Goal: Task Accomplishment & Management: Use online tool/utility

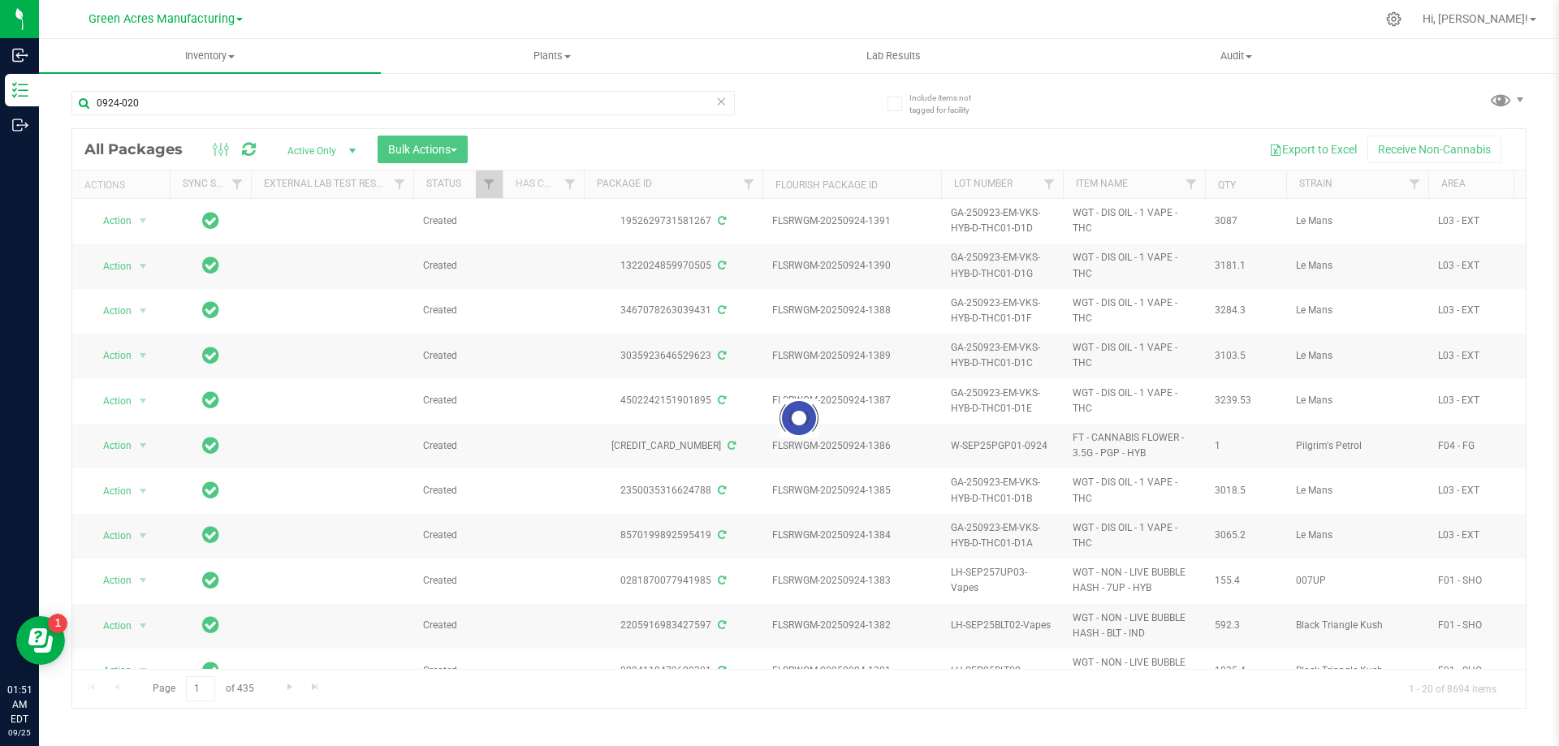
type input "0924-020"
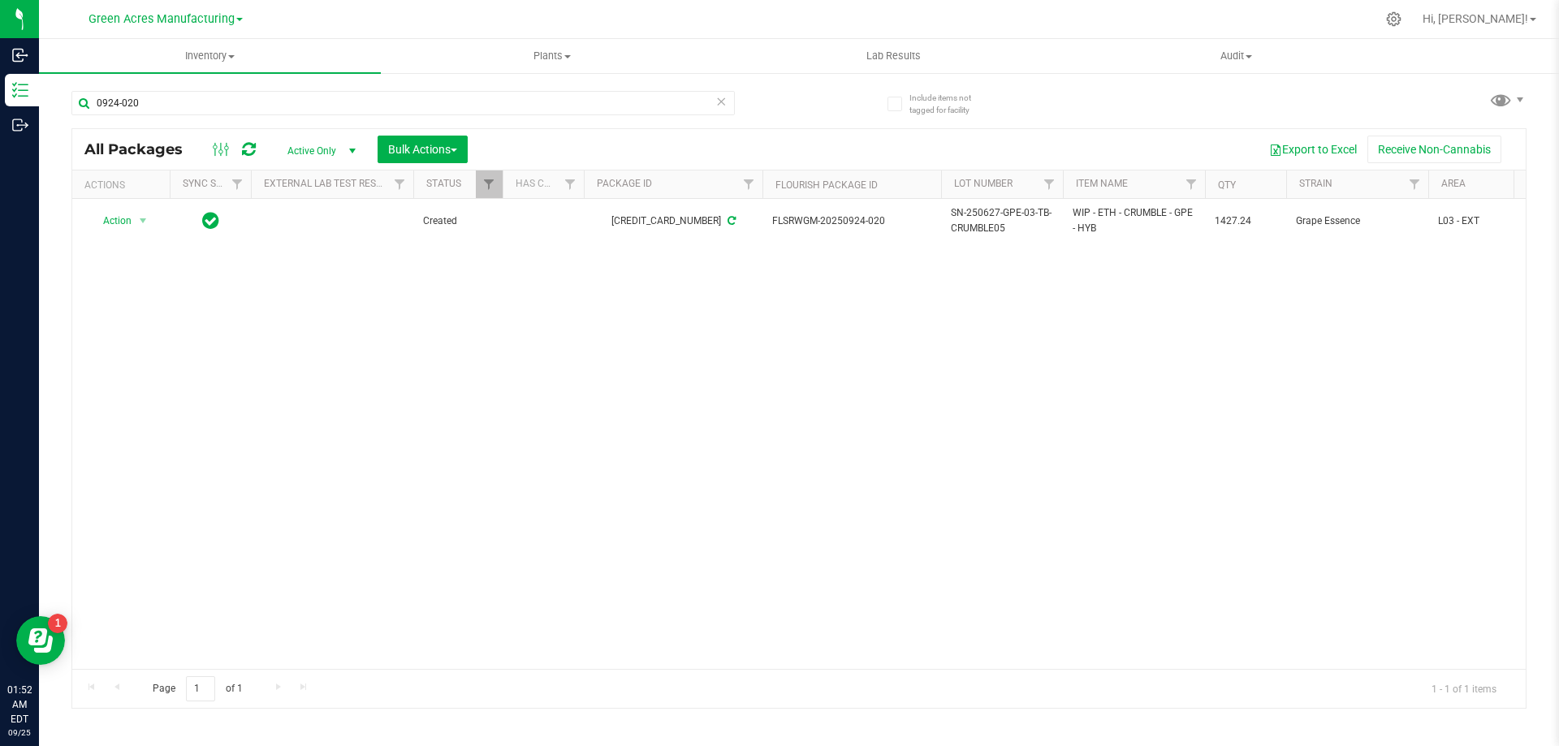
click at [881, 393] on div "Action Action Adjust qty Create package Edit attributes Global inventory Locate…" at bounding box center [798, 434] width 1453 height 470
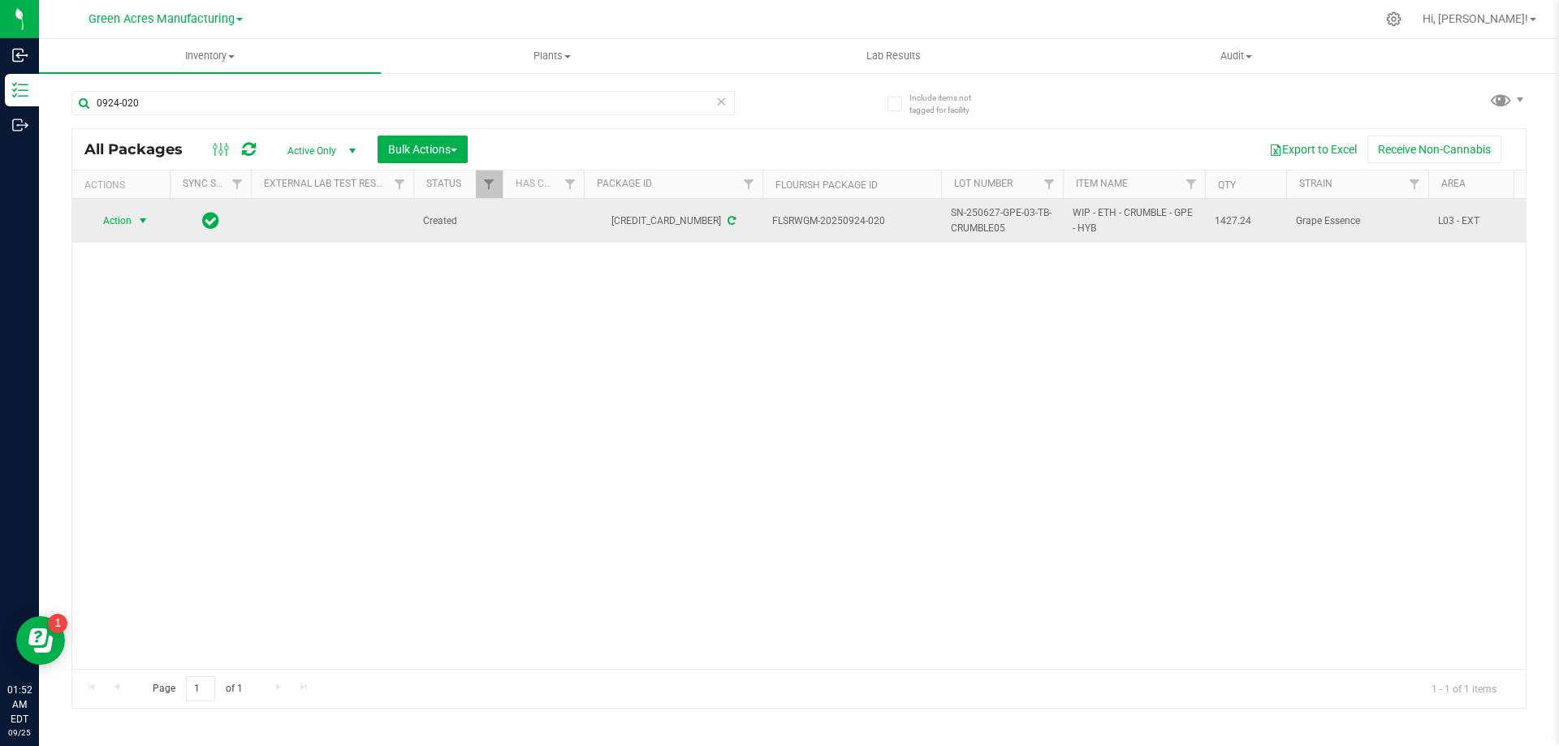
click at [141, 221] on span "select" at bounding box center [142, 220] width 13 height 13
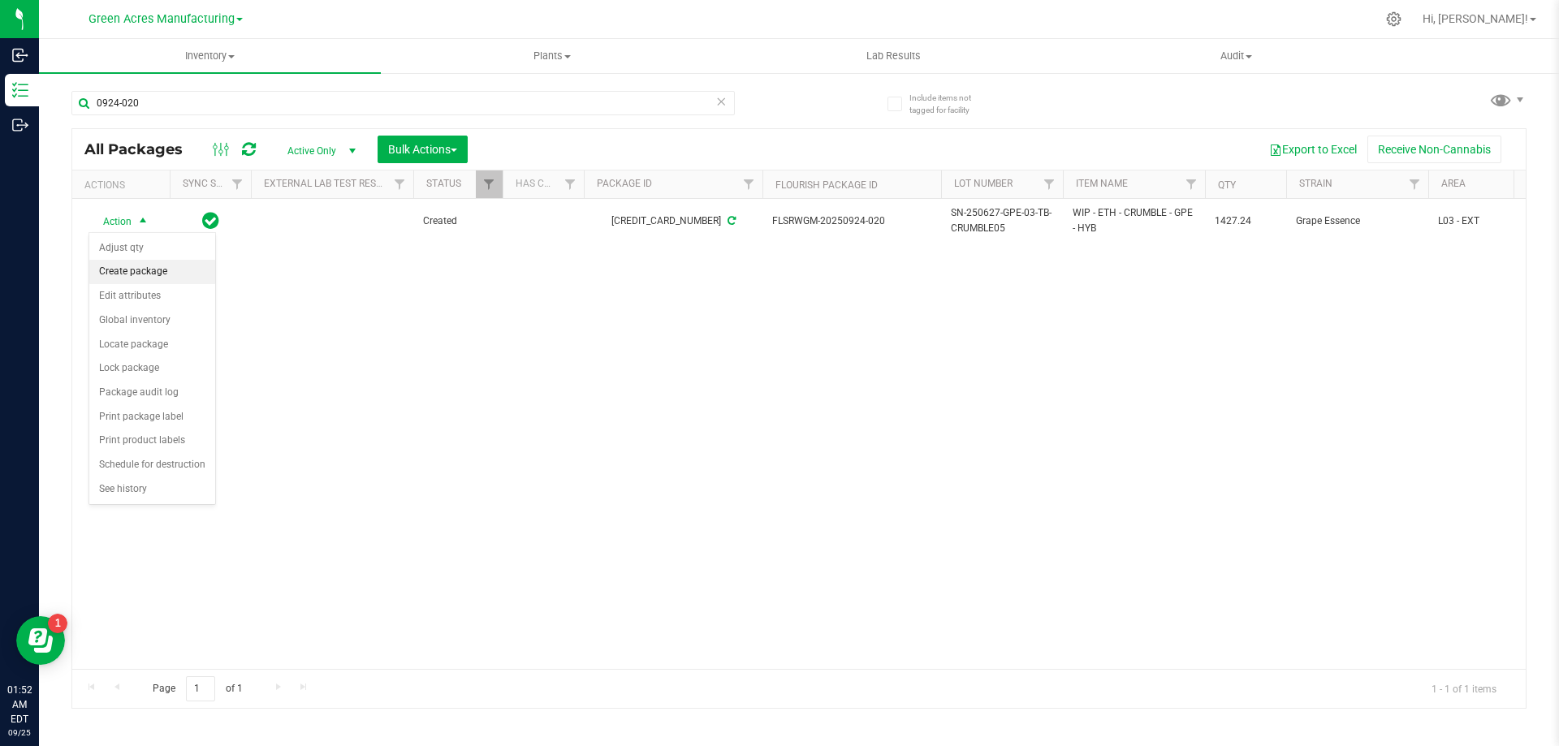
click at [161, 274] on li "Create package" at bounding box center [152, 272] width 126 height 24
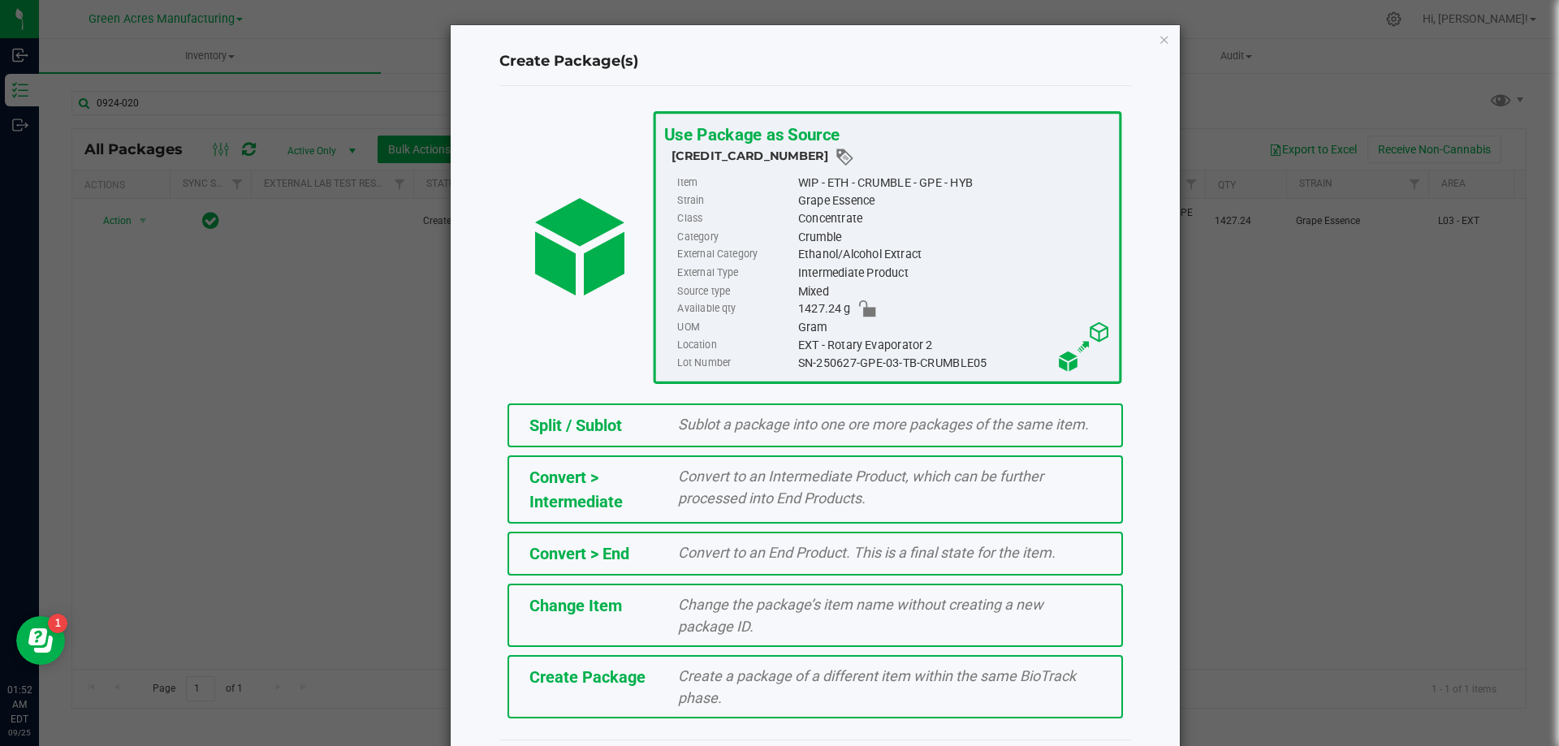
scroll to position [45, 0]
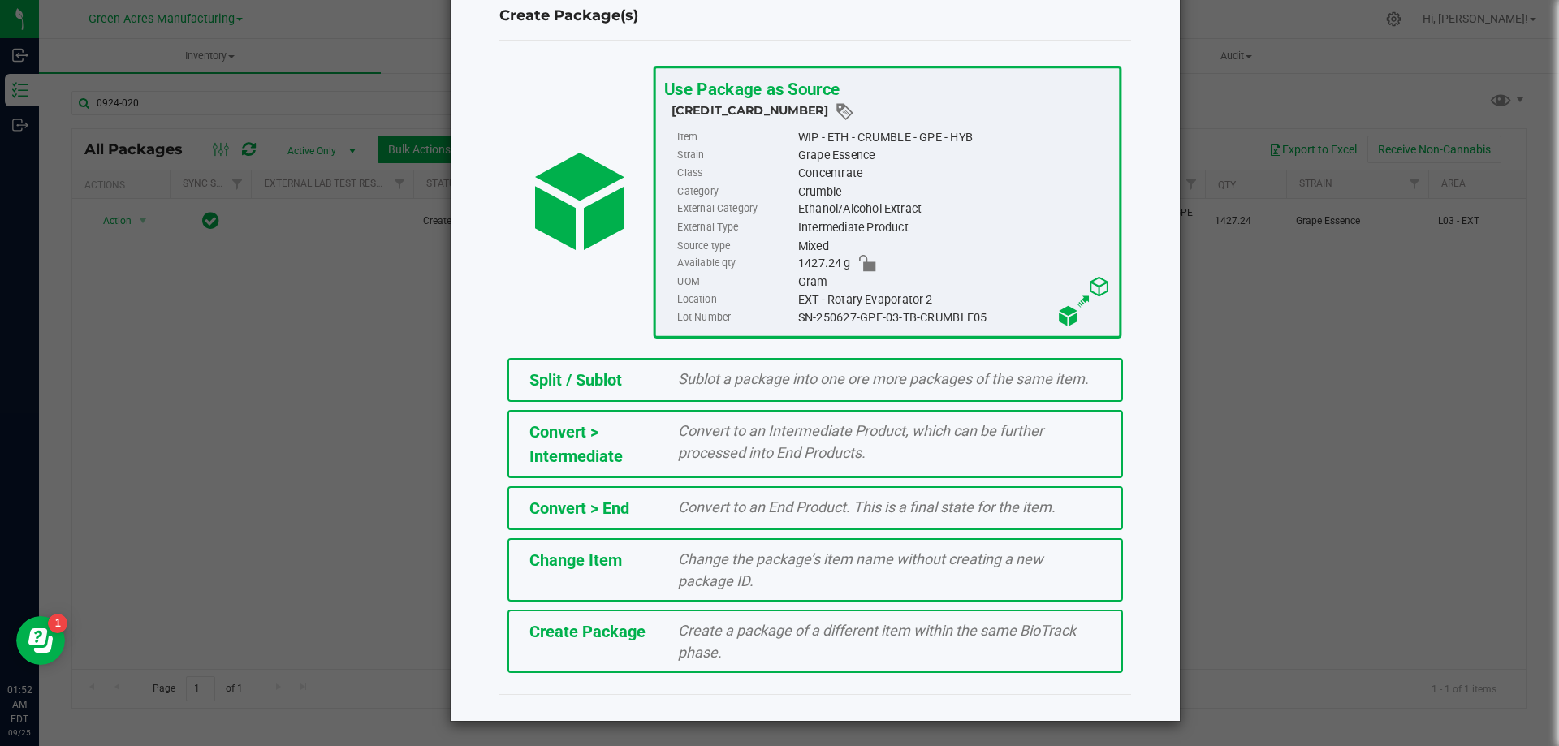
click at [682, 645] on span "Create a package of a different item within the same BioTrack phase." at bounding box center [877, 641] width 398 height 39
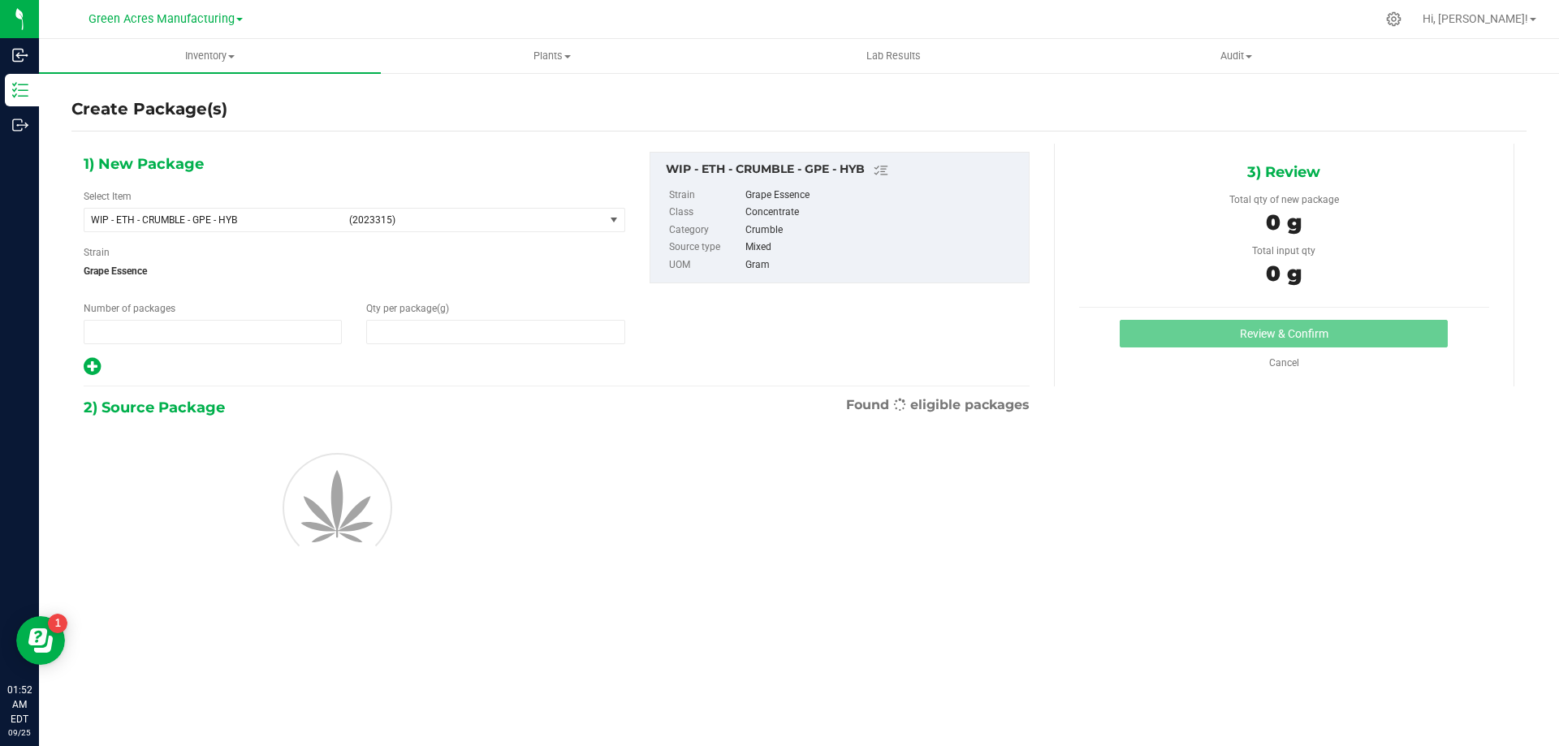
type input "1"
type input "0.0000"
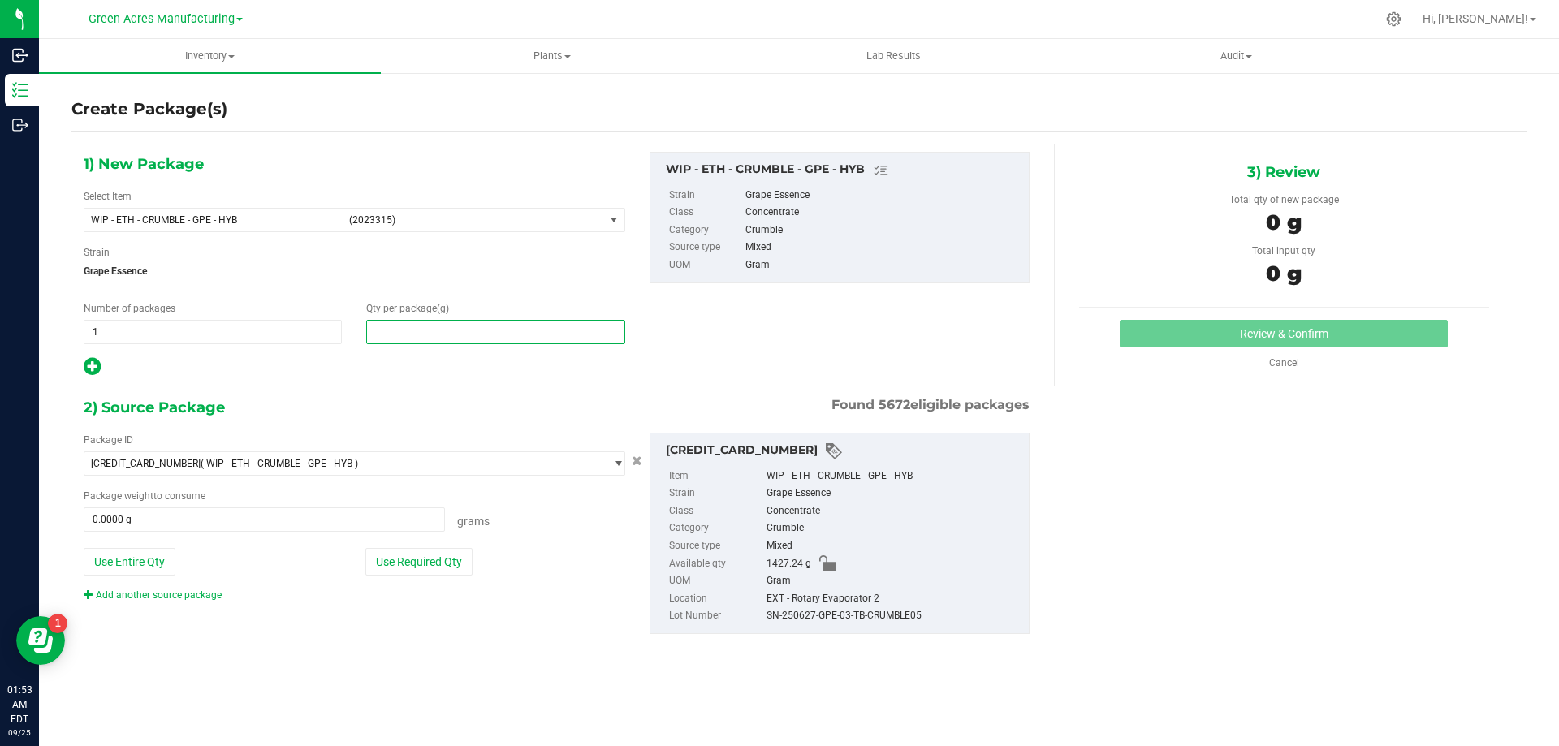
click at [472, 320] on span at bounding box center [495, 332] width 258 height 24
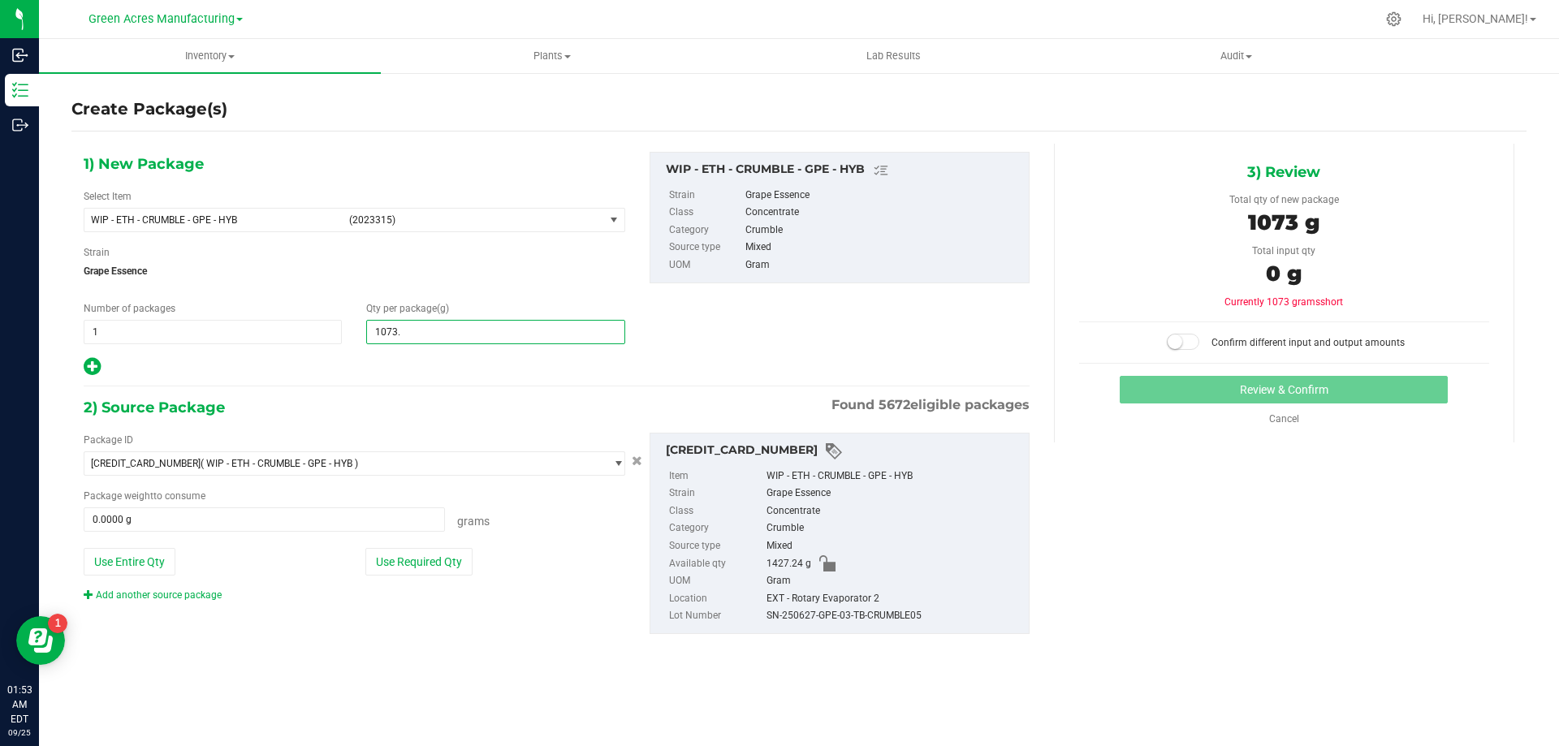
type input "1073.8"
type input "1,073.8000"
click at [155, 558] on button "Use Entire Qty" at bounding box center [130, 562] width 92 height 28
type input "1427.2400 g"
click at [1196, 343] on span at bounding box center [1183, 342] width 32 height 16
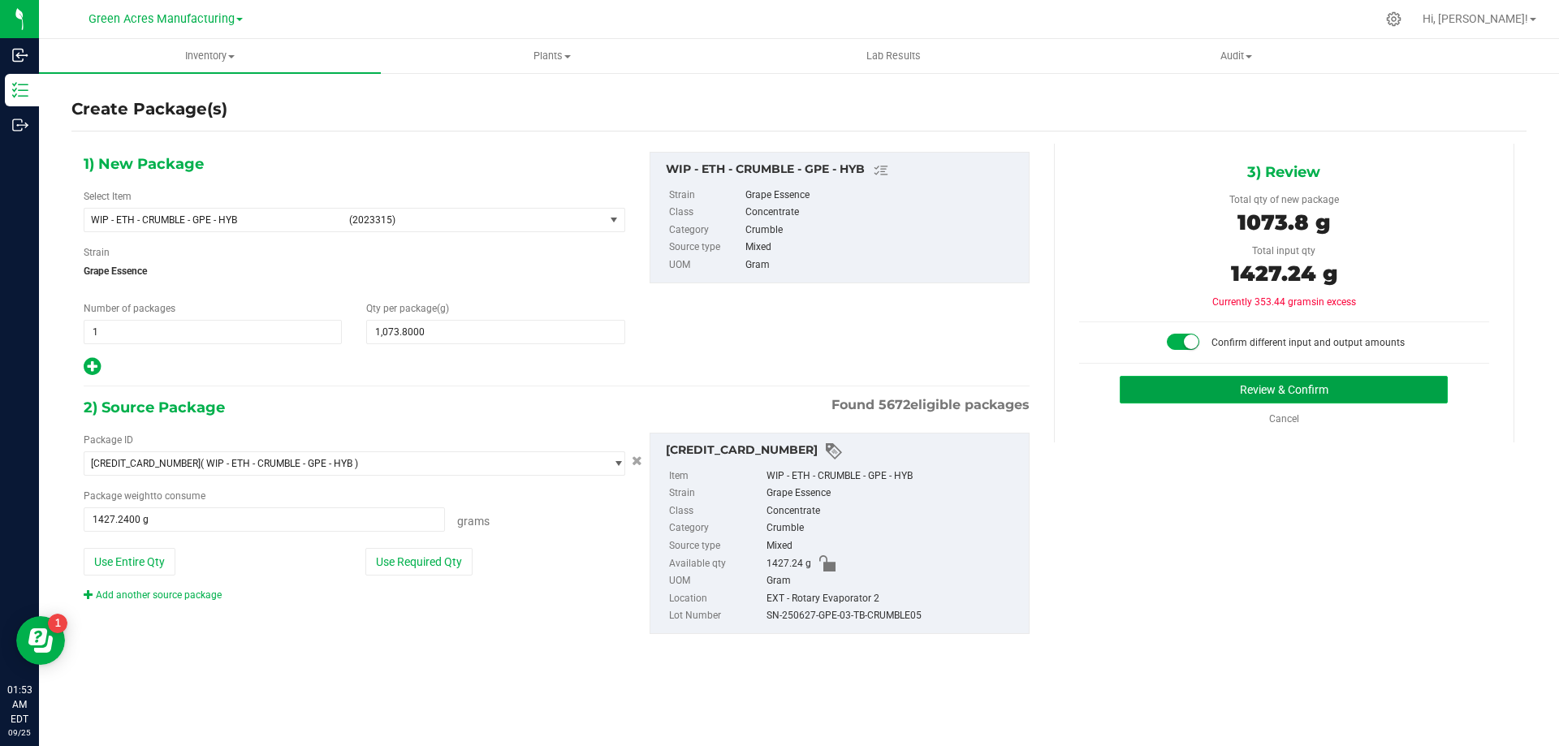
click at [1223, 396] on button "Review & Confirm" at bounding box center [1283, 390] width 328 height 28
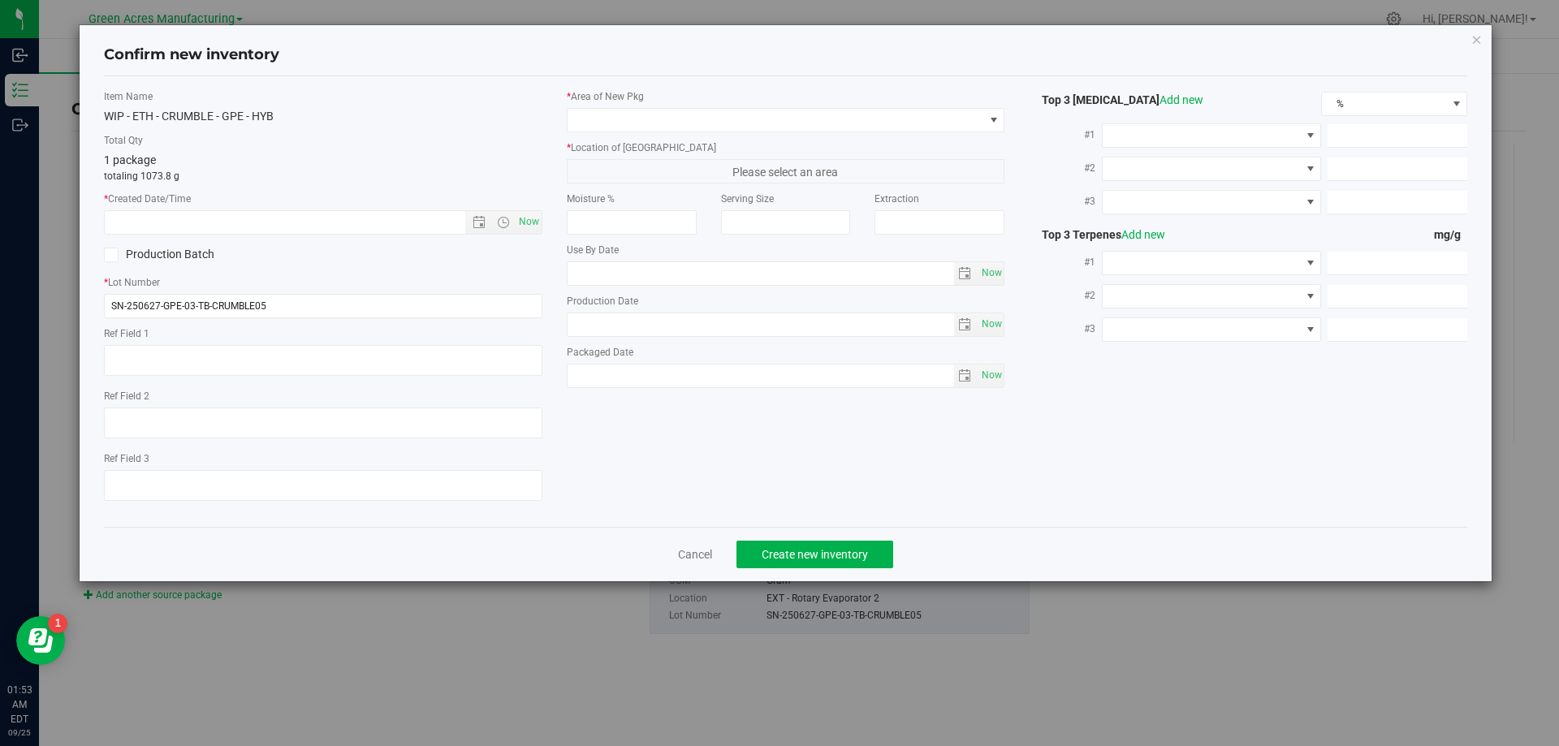
type textarea "ND PBO"
click at [518, 224] on span "Now" at bounding box center [529, 222] width 28 height 24
type input "[DATE] 1:53 AM"
click at [985, 119] on span at bounding box center [993, 120] width 20 height 23
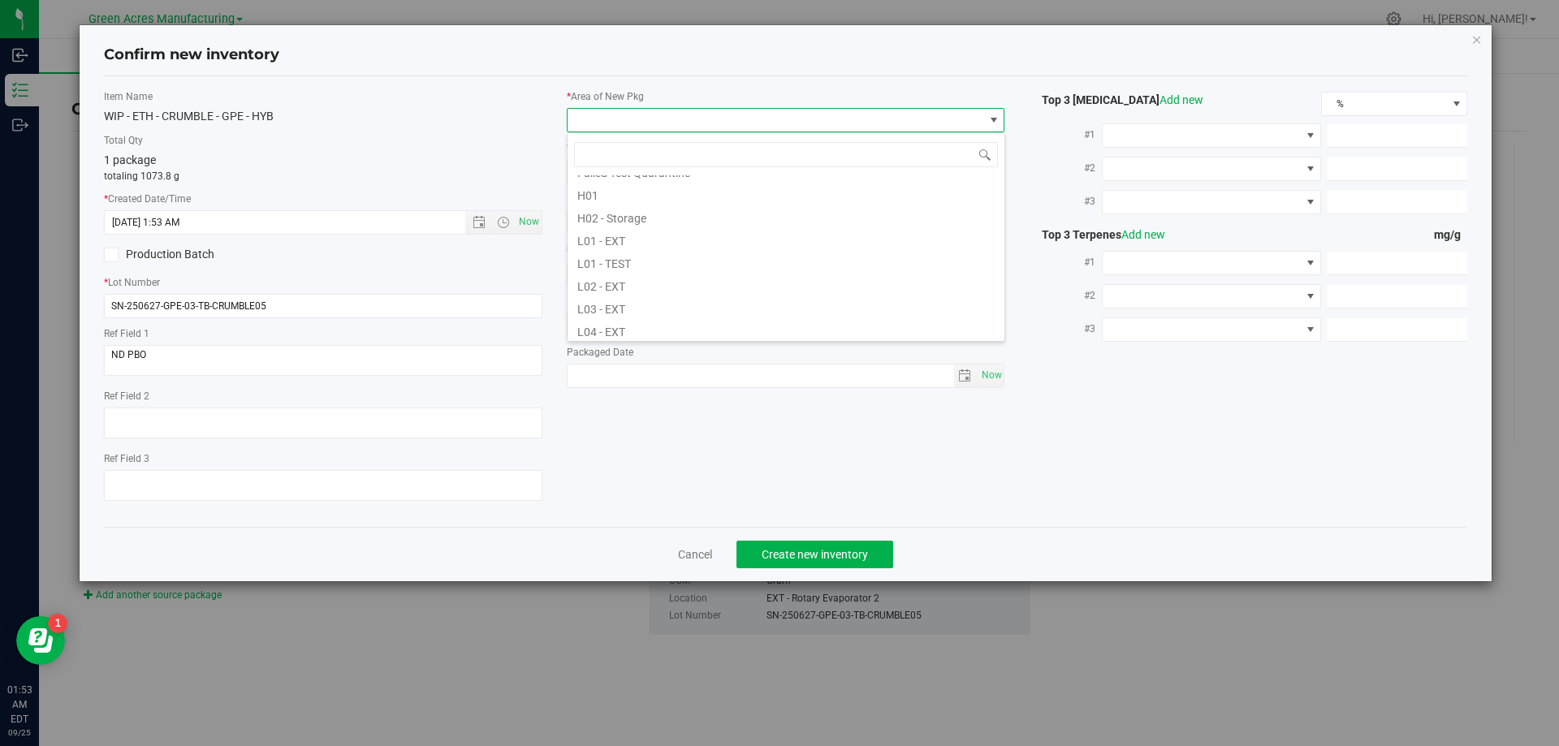
scroll to position [325, 0]
click at [614, 226] on li "L03 - EXT" at bounding box center [785, 225] width 437 height 23
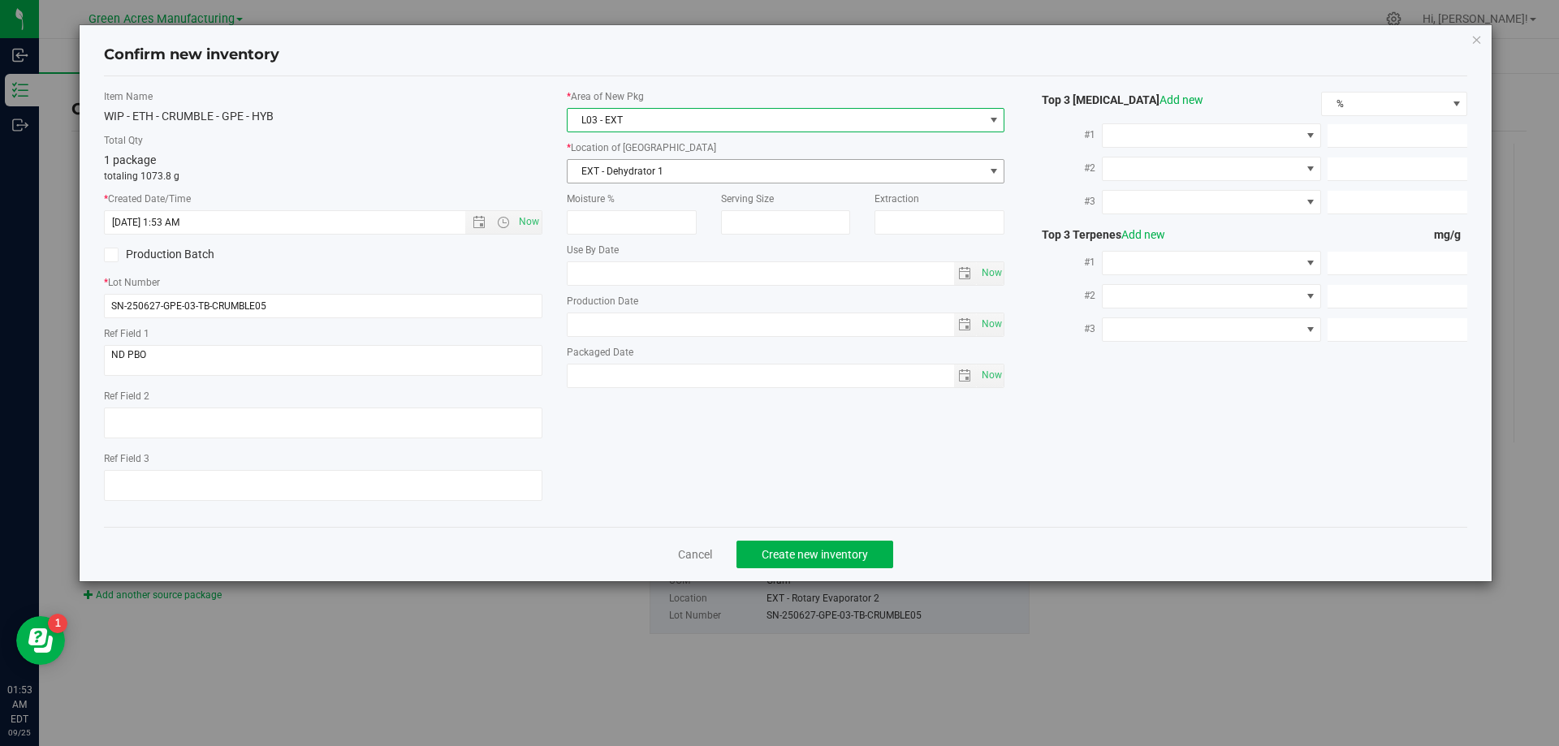
click at [707, 172] on span "EXT - Dehydrator 1" at bounding box center [775, 171] width 416 height 23
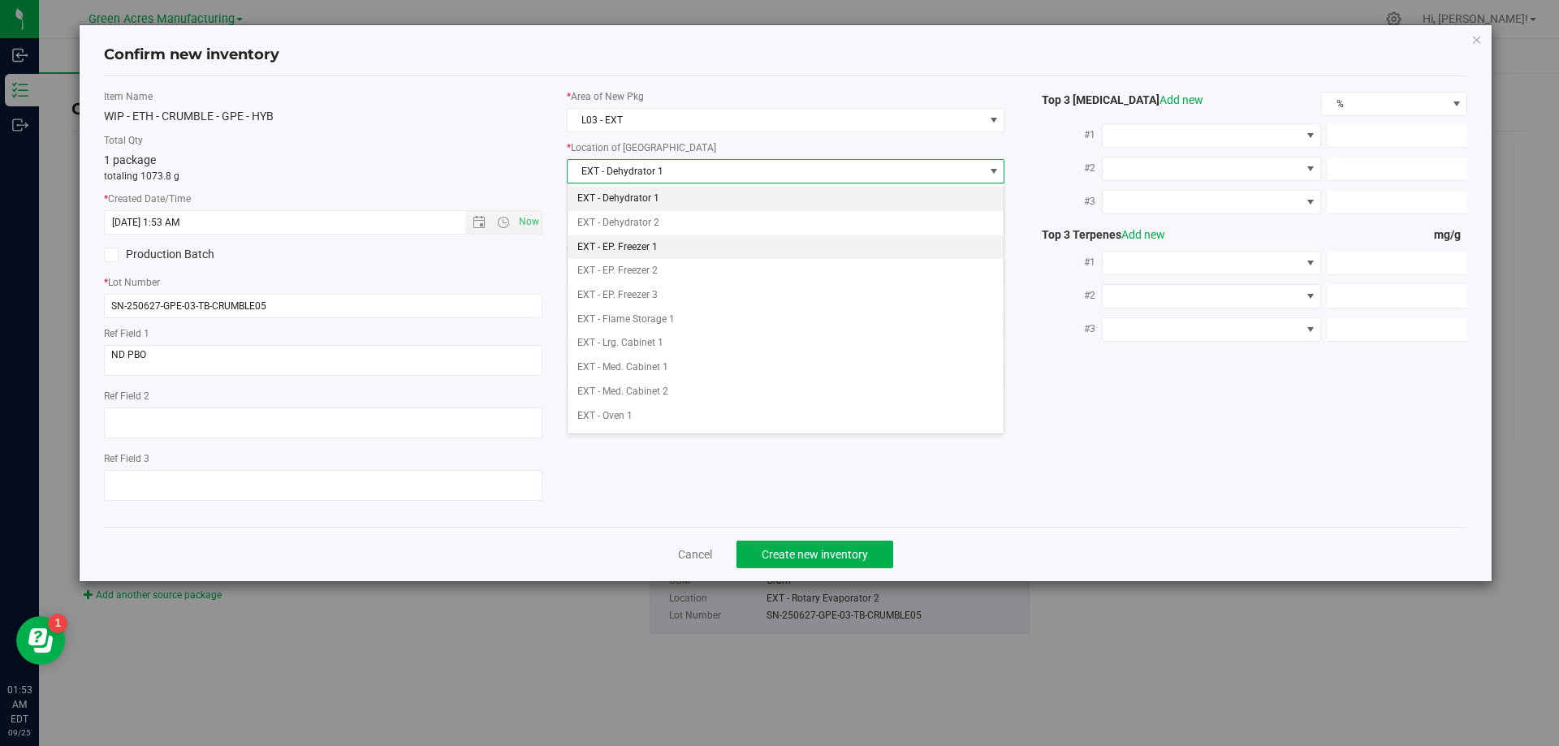
click at [676, 250] on li "EXT - EP. Freezer 1" at bounding box center [785, 247] width 437 height 24
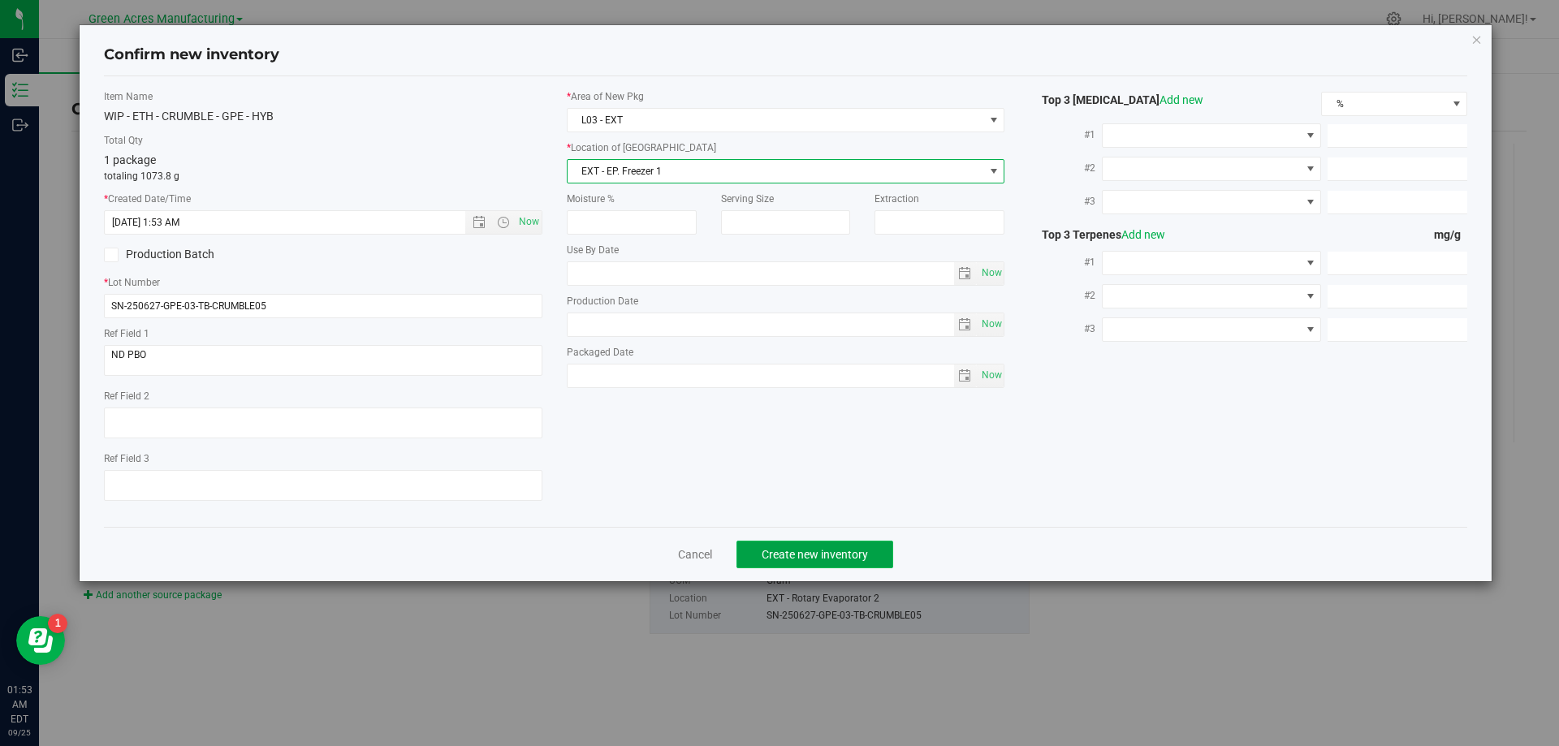
click at [841, 553] on span "Create new inventory" at bounding box center [814, 554] width 106 height 13
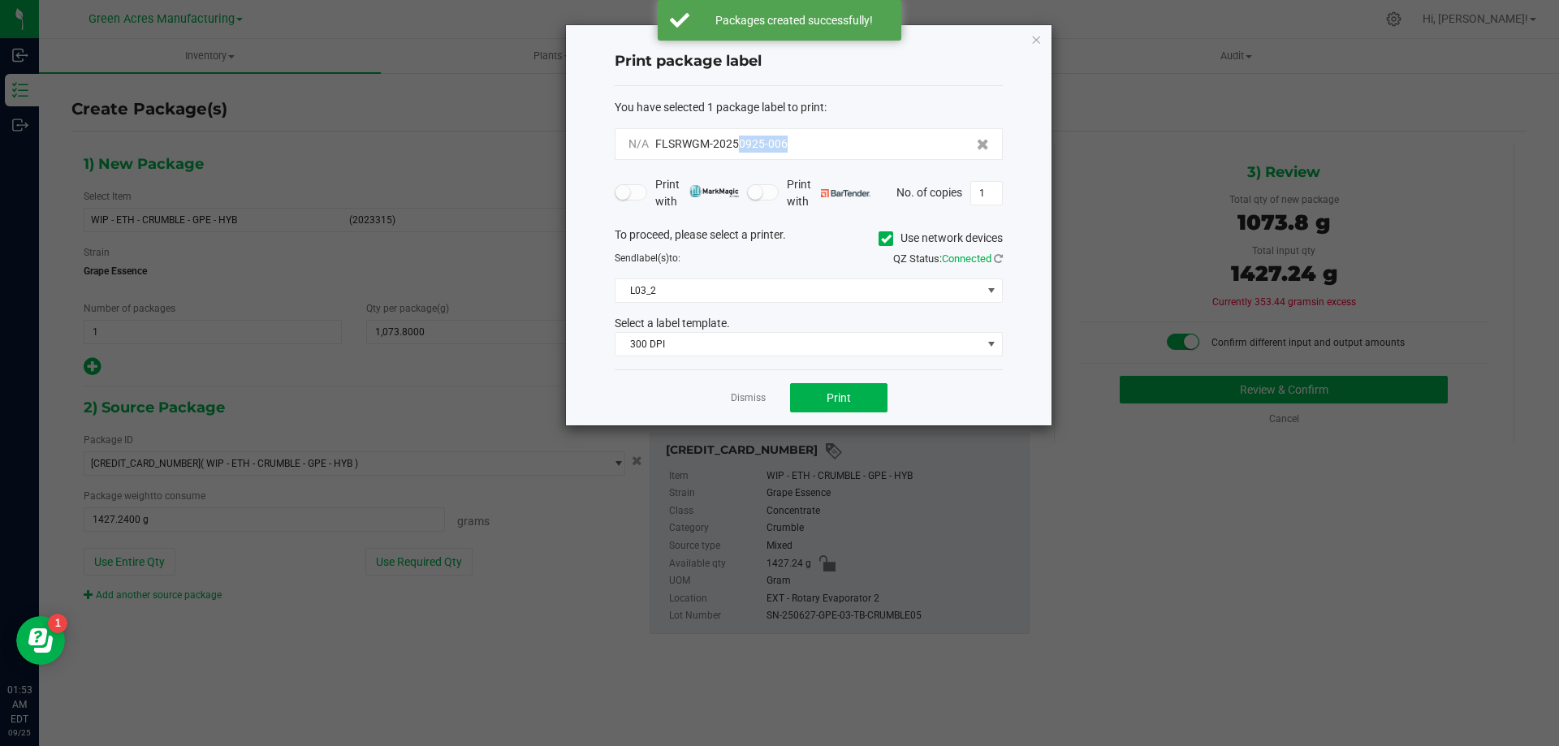
drag, startPoint x: 801, startPoint y: 146, endPoint x: 735, endPoint y: 162, distance: 67.5
click at [735, 153] on div "N/A FLSRWGM-20250925-006" at bounding box center [809, 144] width 388 height 32
click at [813, 142] on div "N/A FLSRWGM-20250925-006" at bounding box center [808, 144] width 360 height 17
drag, startPoint x: 815, startPoint y: 143, endPoint x: 752, endPoint y: 146, distance: 63.4
click at [752, 146] on div "N/A FLSRWGM-20250925-006" at bounding box center [808, 144] width 360 height 17
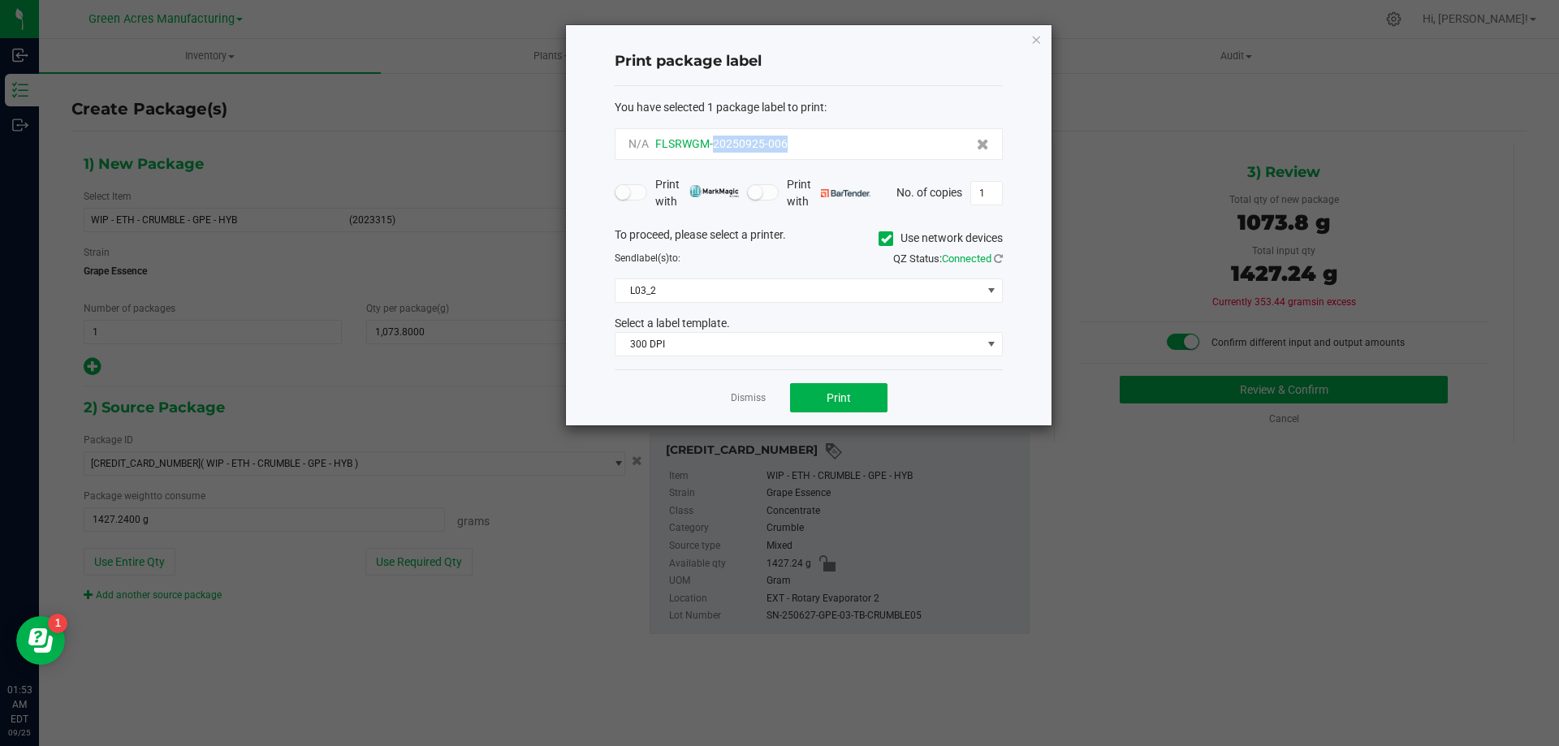
click at [834, 144] on div "N/A FLSRWGM-20250925-006" at bounding box center [808, 144] width 360 height 17
drag, startPoint x: 804, startPoint y: 144, endPoint x: 736, endPoint y: 150, distance: 68.5
click at [736, 150] on div "N/A FLSRWGM-20250925-006" at bounding box center [808, 144] width 360 height 17
copy span "0925-006"
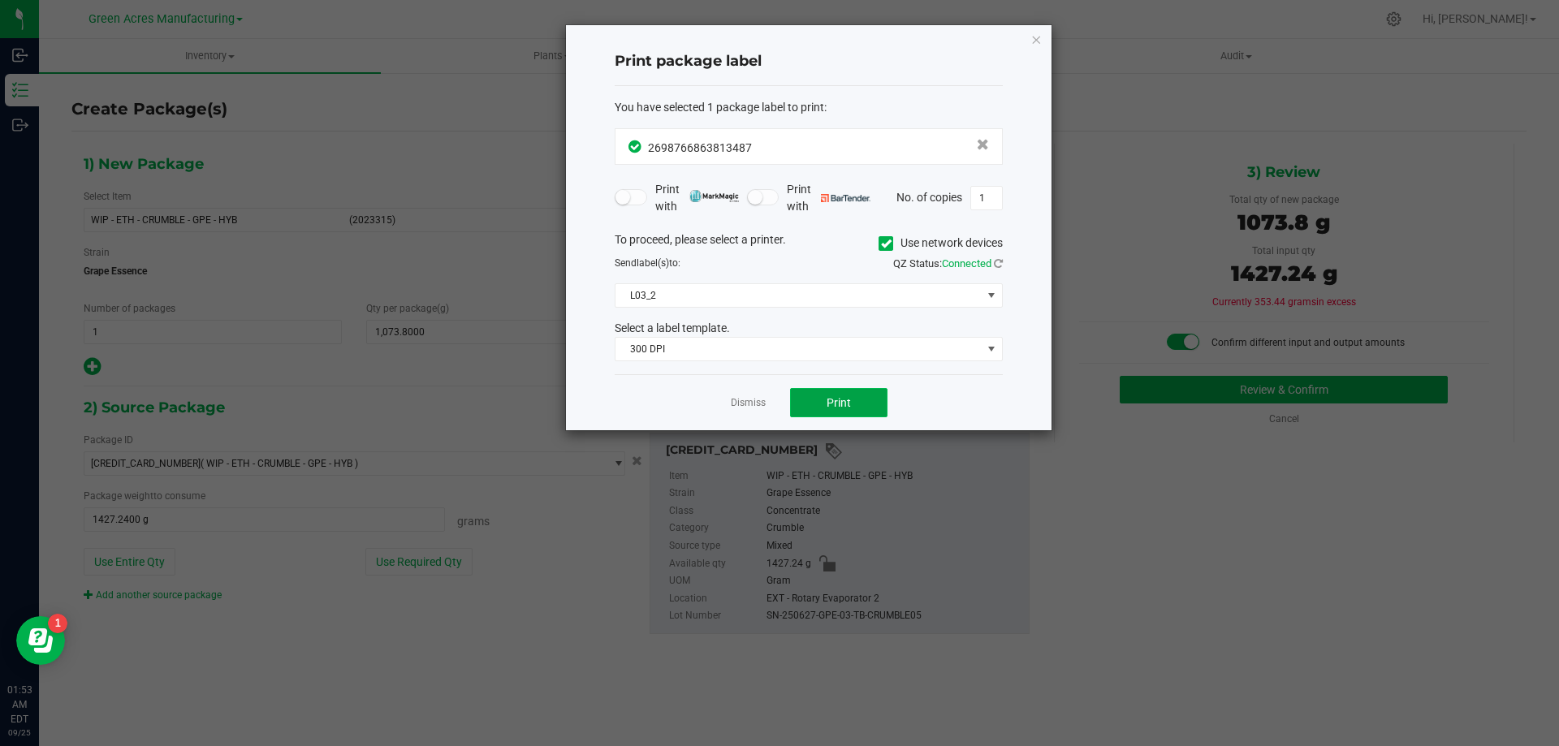
click at [839, 400] on span "Print" at bounding box center [838, 402] width 24 height 13
click at [761, 400] on link "Dismiss" at bounding box center [748, 403] width 35 height 14
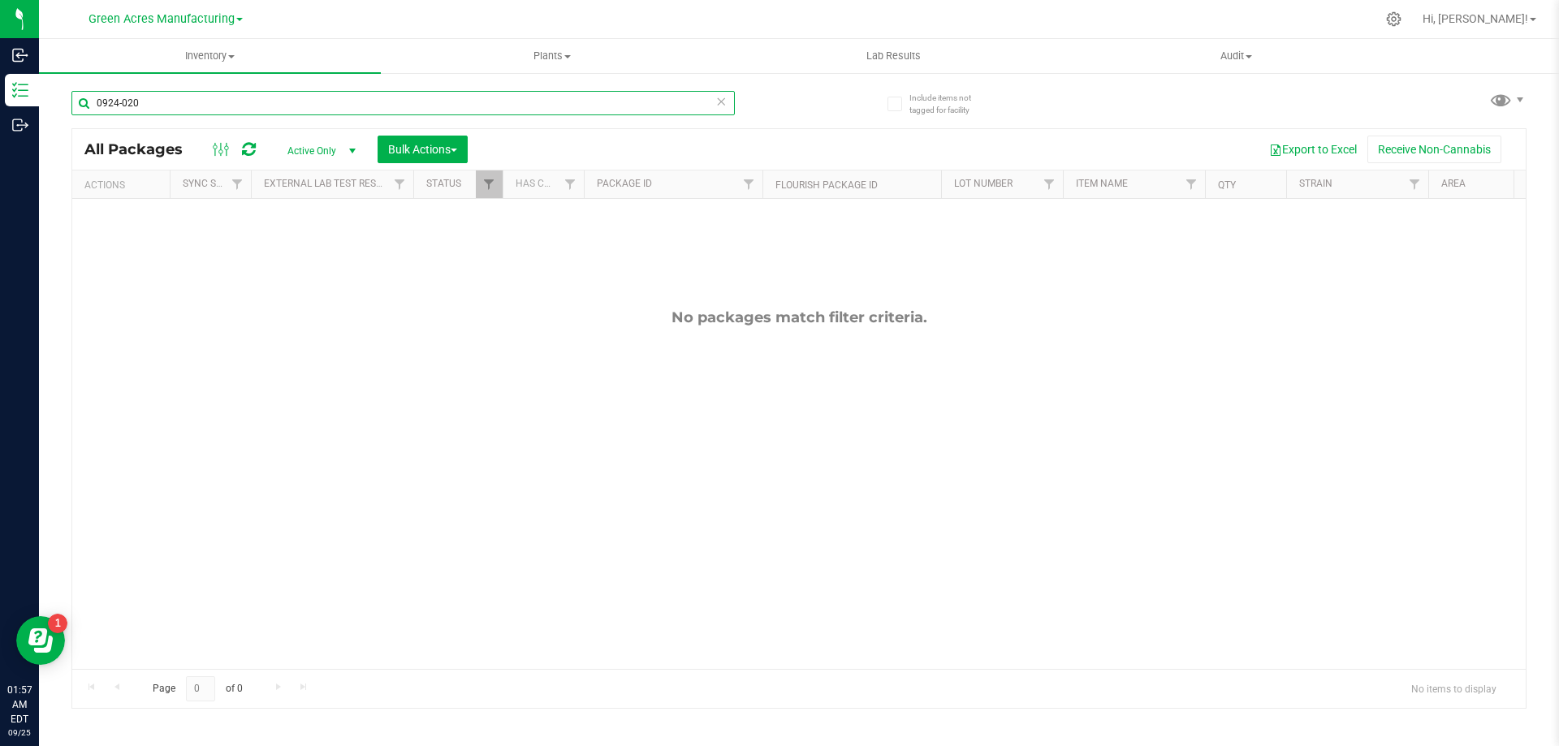
click at [252, 103] on input "0924-020" at bounding box center [402, 103] width 663 height 24
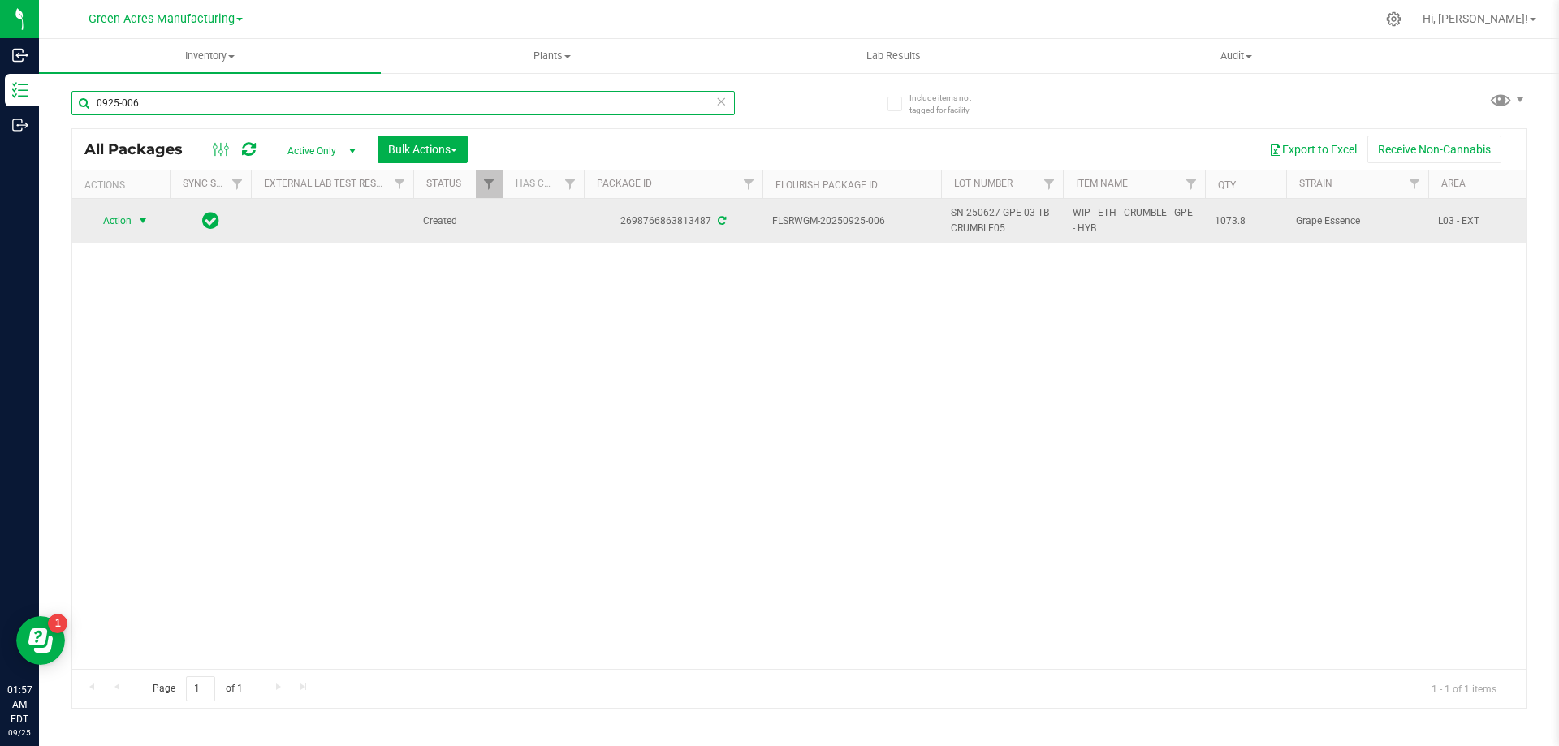
type input "0925-006"
click at [149, 221] on span "select" at bounding box center [142, 220] width 13 height 13
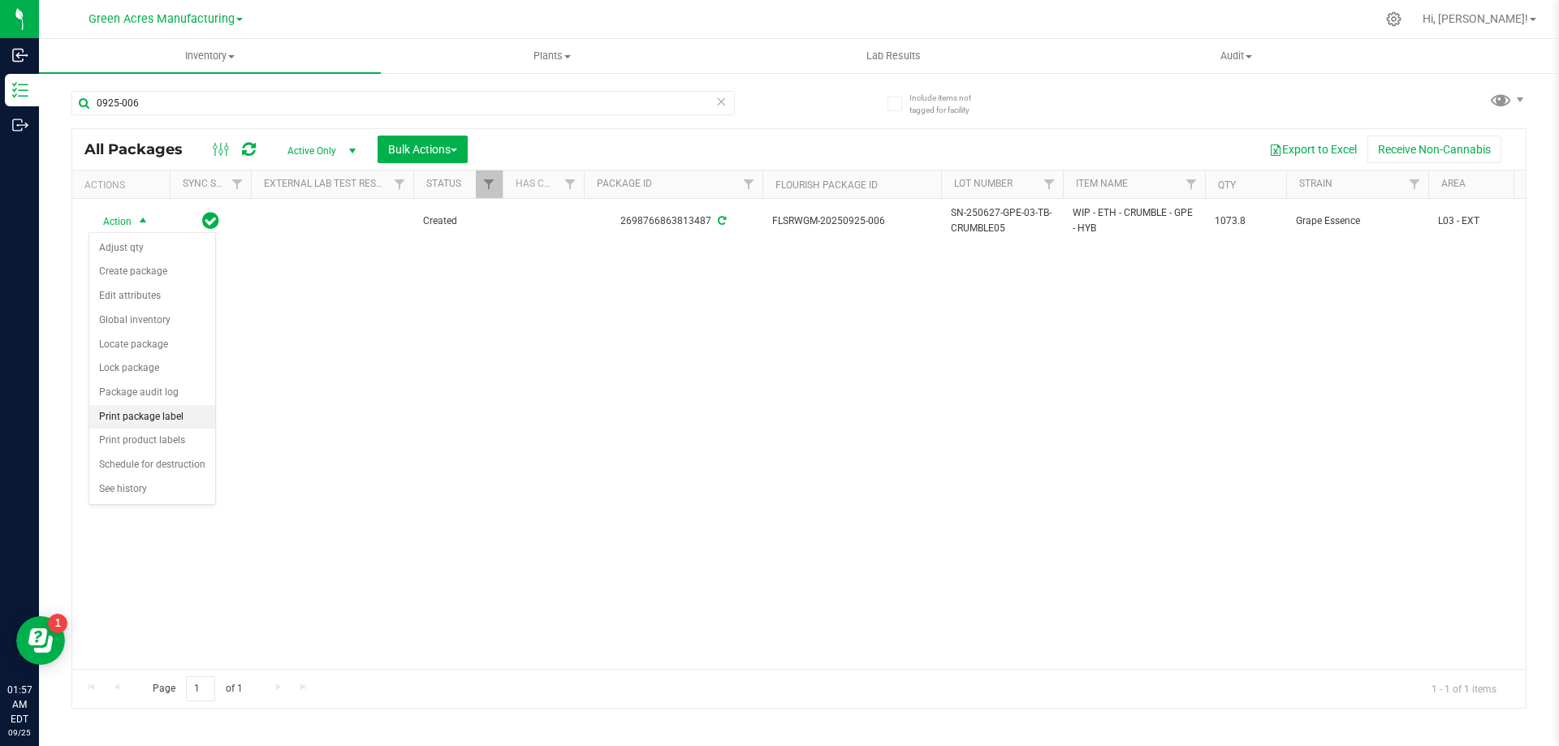
click at [185, 417] on li "Print package label" at bounding box center [152, 417] width 126 height 24
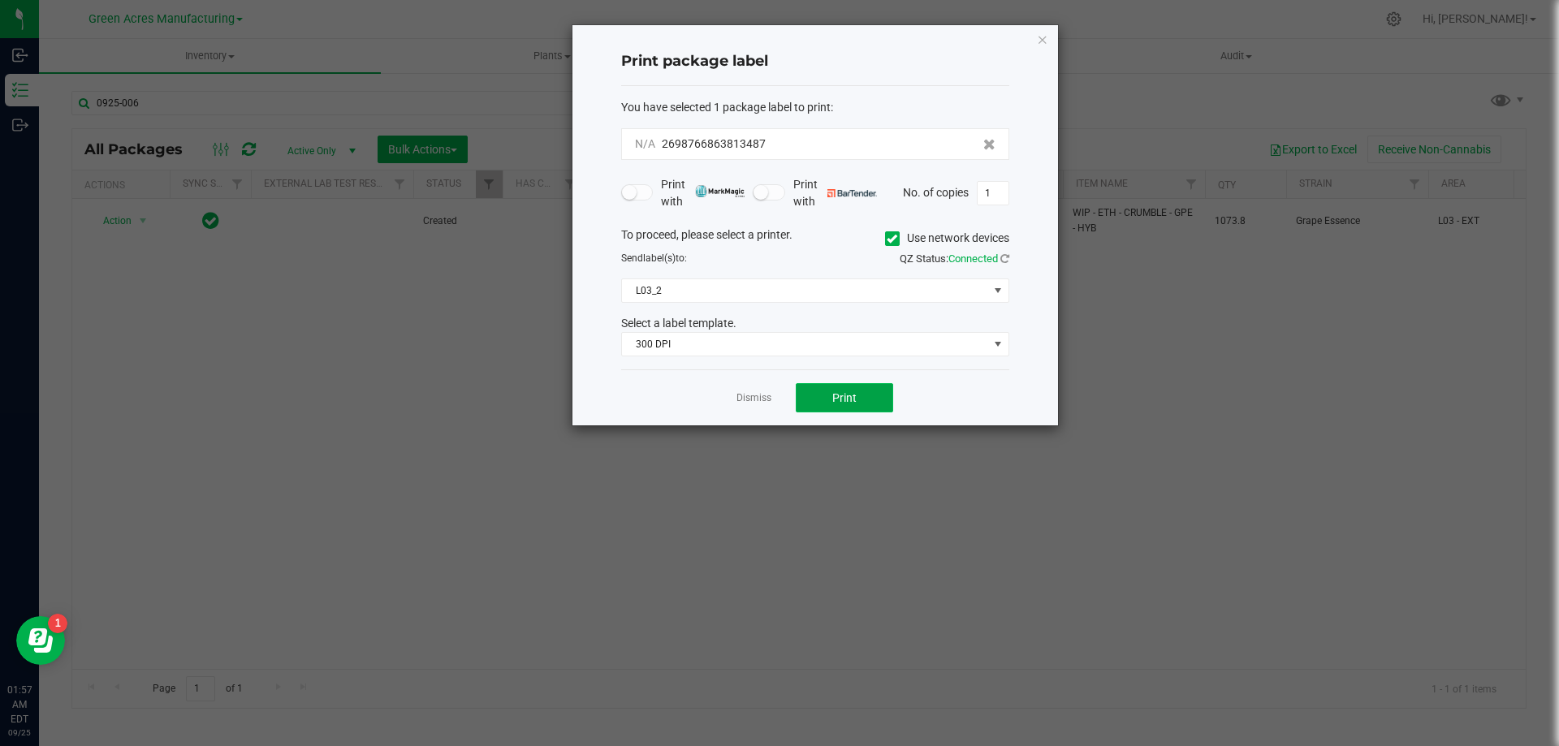
click at [851, 389] on button "Print" at bounding box center [844, 397] width 97 height 29
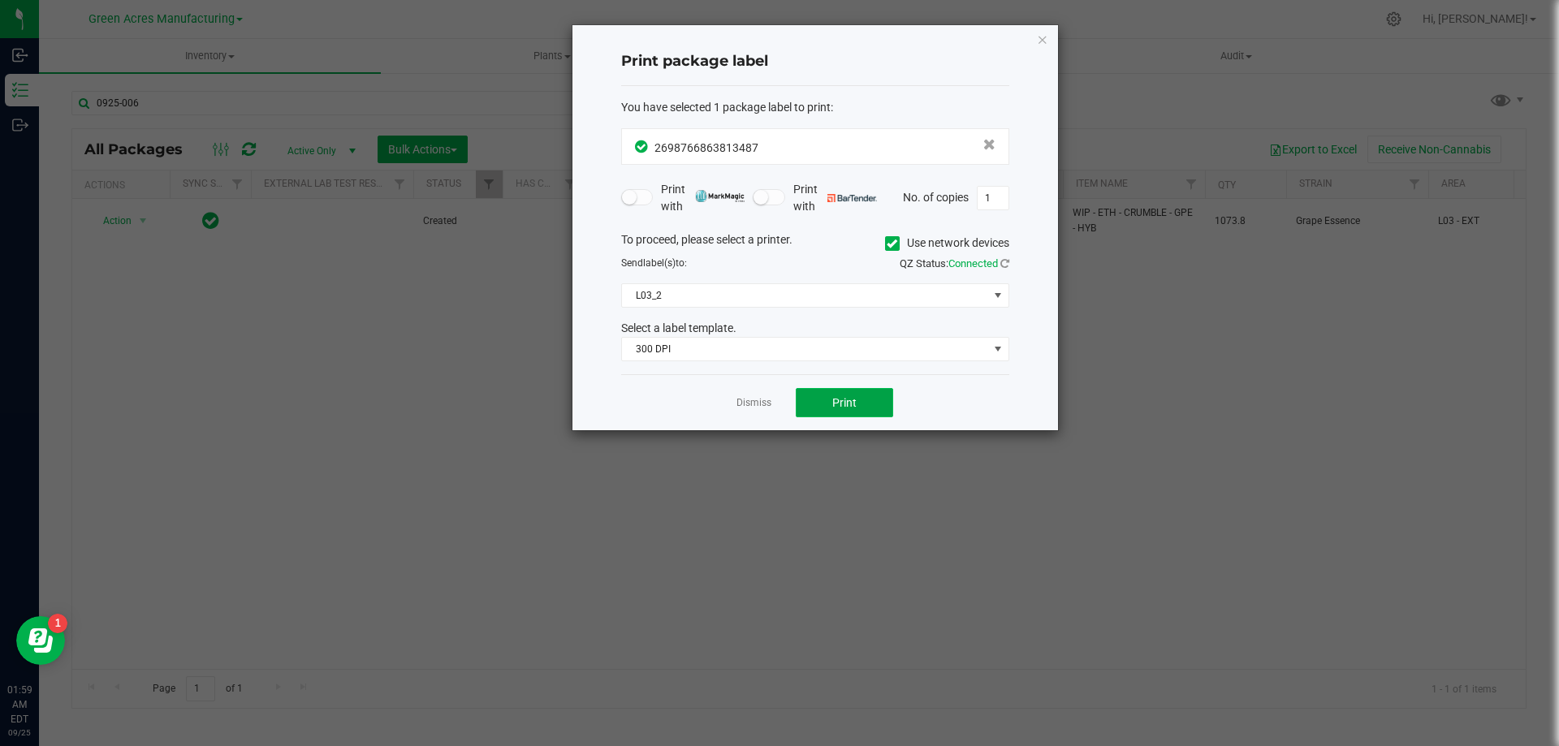
click at [837, 403] on span "Print" at bounding box center [844, 402] width 24 height 13
click at [836, 403] on span "Print" at bounding box center [844, 402] width 24 height 13
click at [835, 407] on span "Print" at bounding box center [844, 402] width 24 height 13
click at [835, 410] on button "Print" at bounding box center [844, 402] width 97 height 29
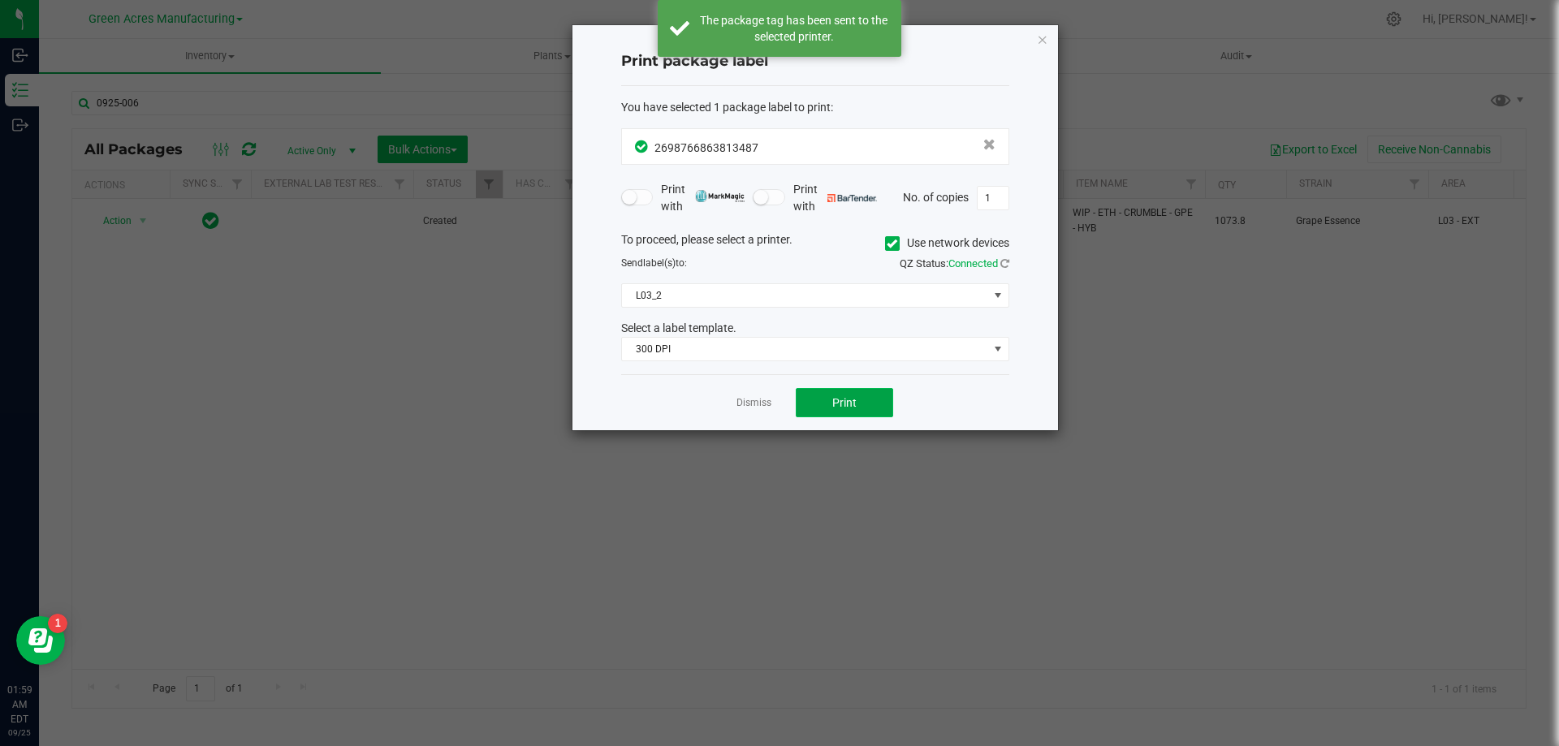
click at [835, 410] on button "Print" at bounding box center [844, 402] width 97 height 29
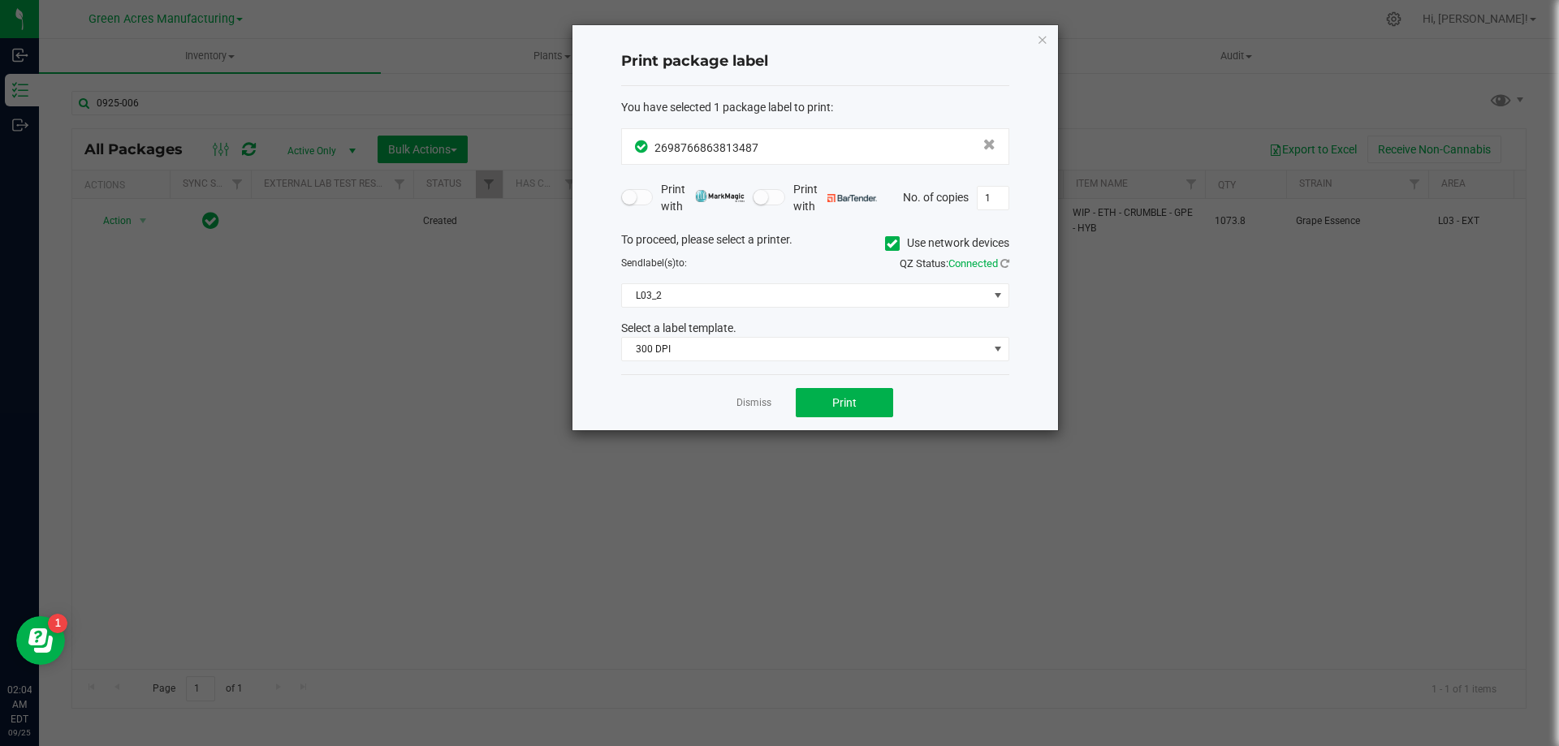
click at [754, 389] on div "Dismiss Print" at bounding box center [815, 402] width 388 height 56
click at [758, 404] on link "Dismiss" at bounding box center [753, 403] width 35 height 14
